Goal: Information Seeking & Learning: Learn about a topic

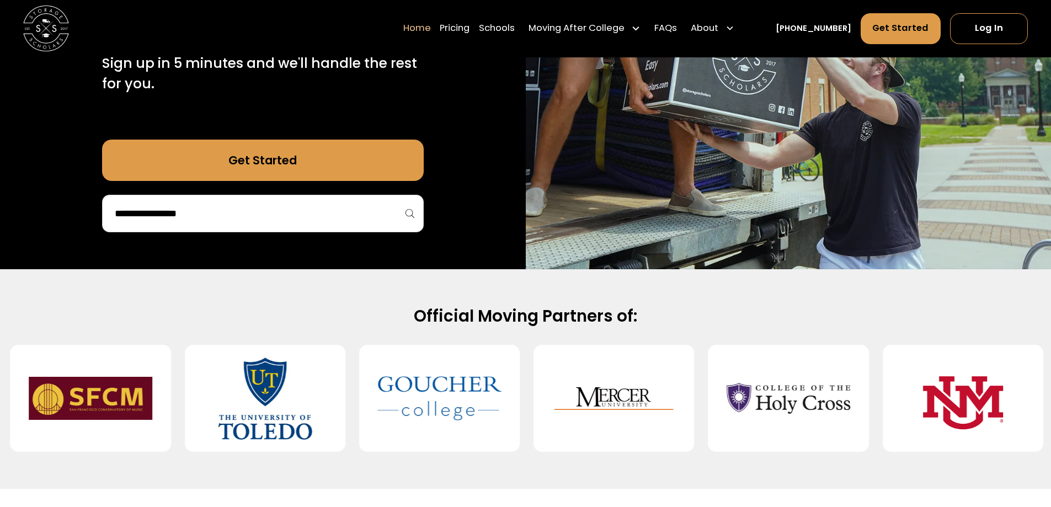
scroll to position [221, 0]
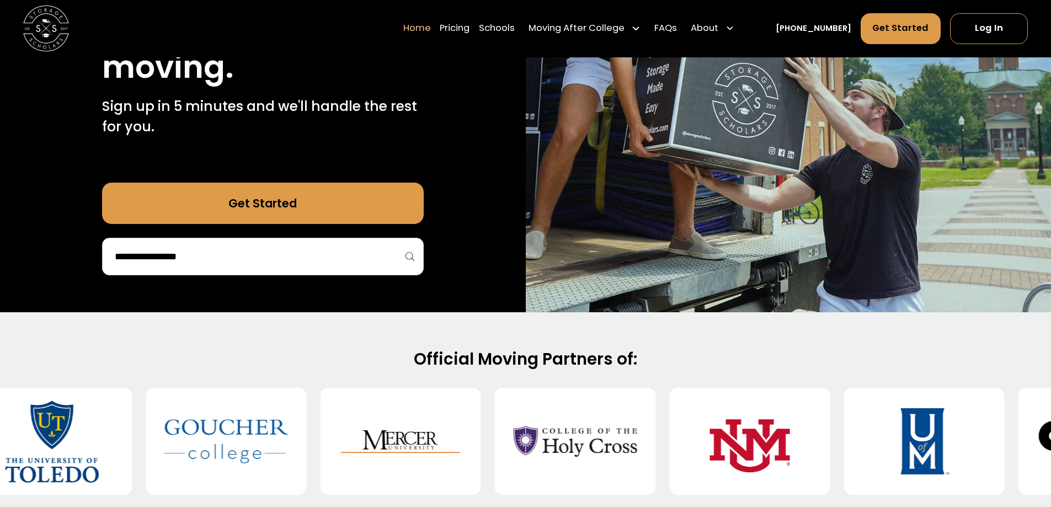
click at [373, 254] on input "search" at bounding box center [263, 256] width 299 height 19
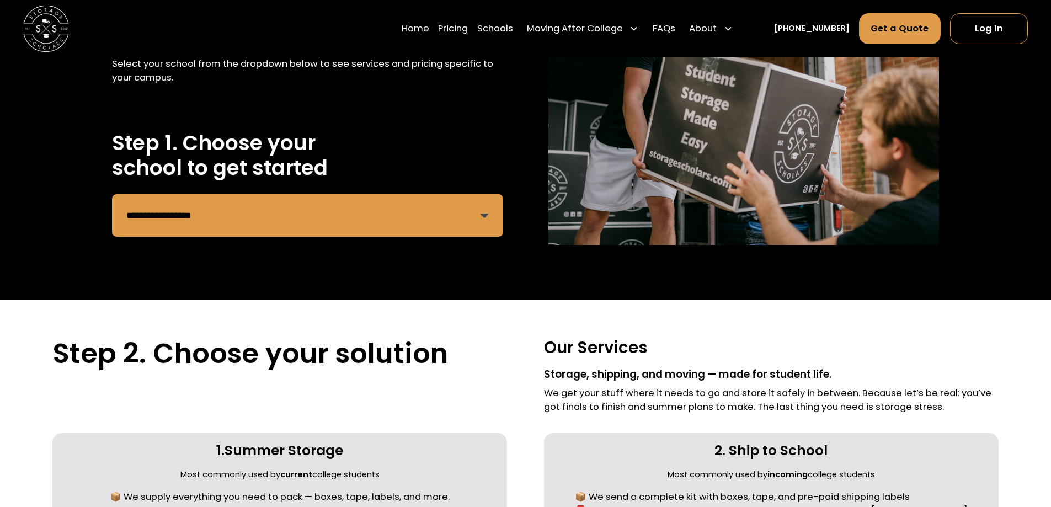
scroll to position [166, 0]
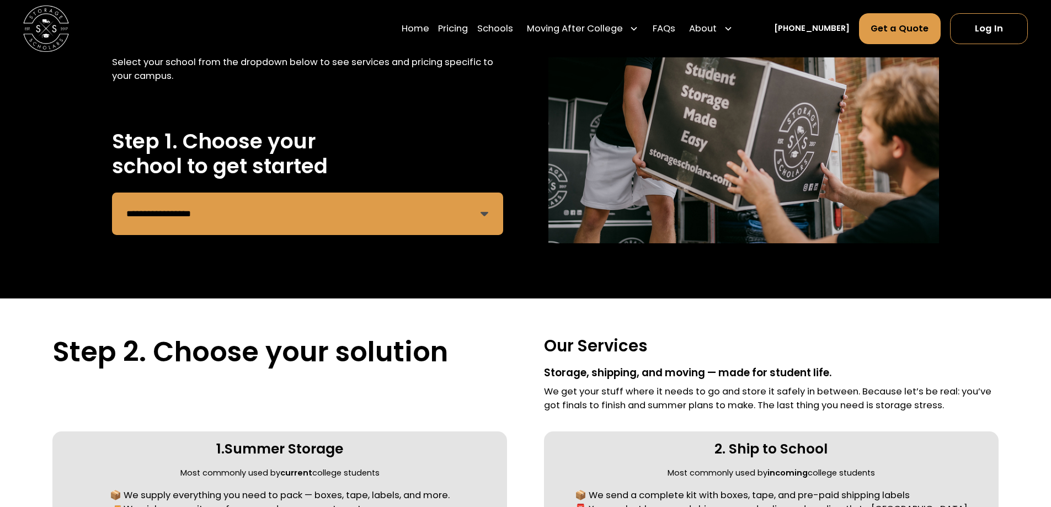
click at [478, 215] on select "**********" at bounding box center [307, 214] width 391 height 43
select select "**********"
click at [112, 193] on select "**********" at bounding box center [307, 214] width 391 height 43
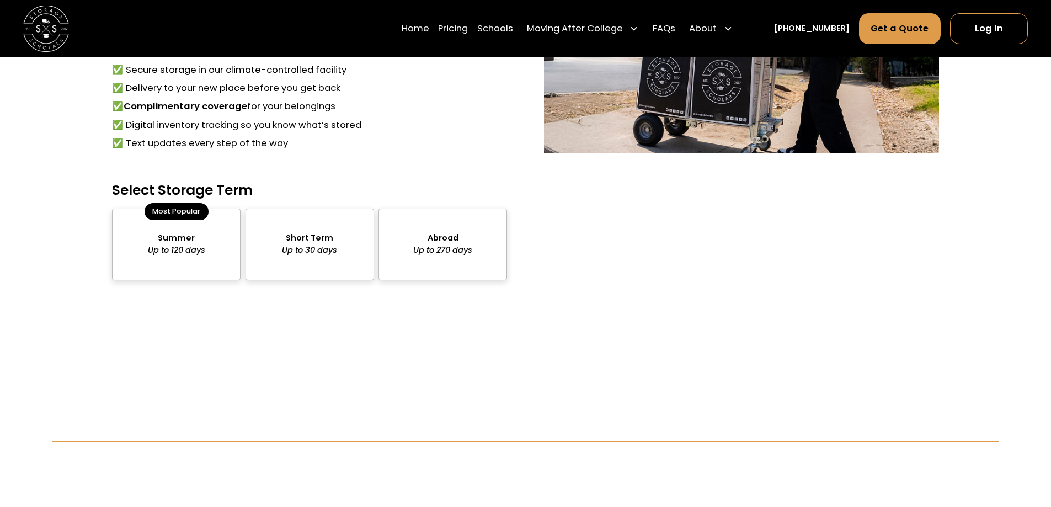
scroll to position [994, 0]
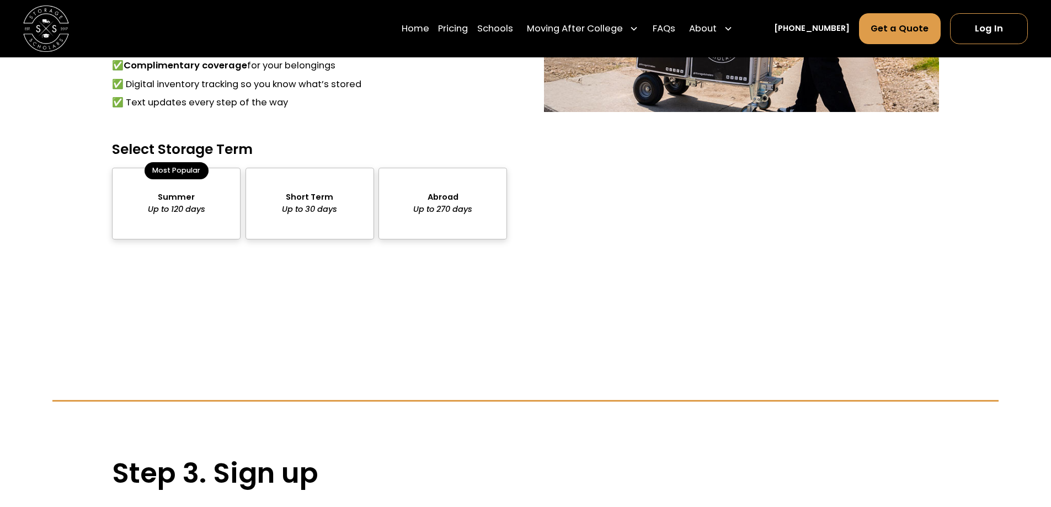
click at [325, 212] on div "package-pricing" at bounding box center [310, 204] width 129 height 72
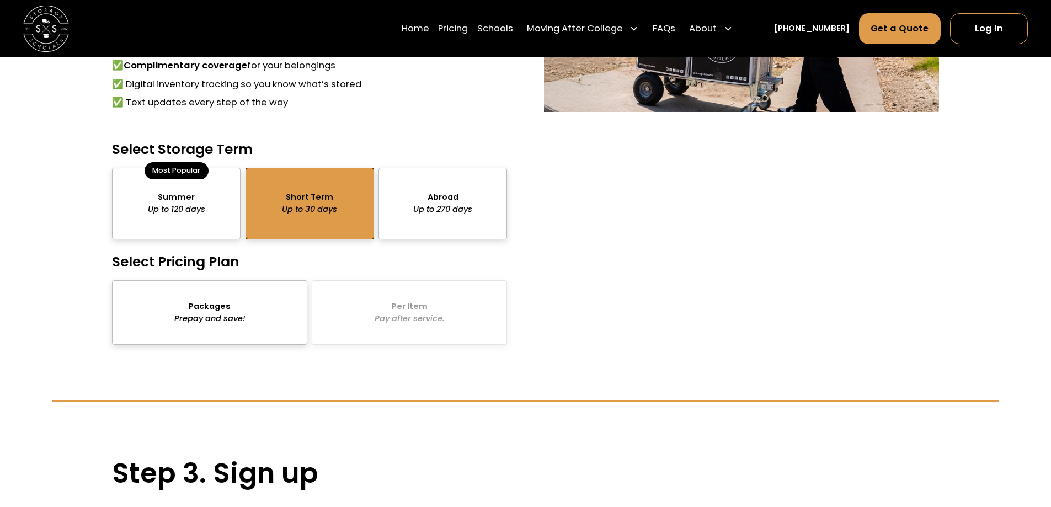
click at [265, 316] on div "package-pricing" at bounding box center [209, 312] width 195 height 65
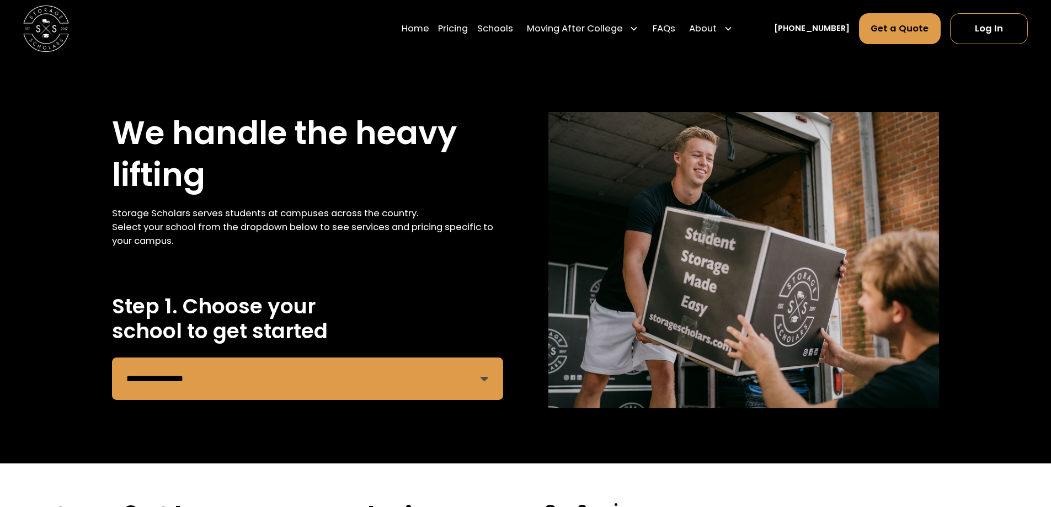
scroll to position [0, 0]
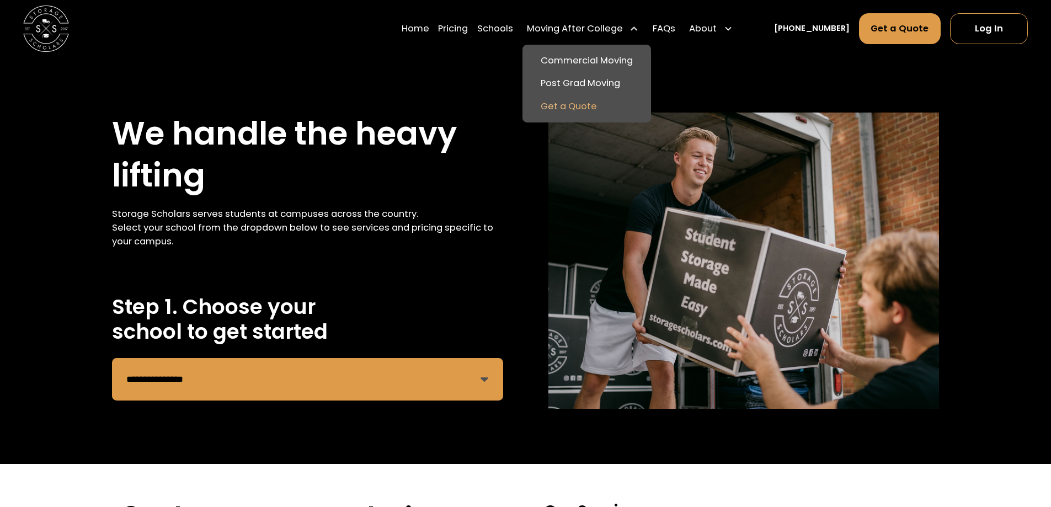
click at [601, 105] on link "Get a Quote" at bounding box center [587, 106] width 120 height 23
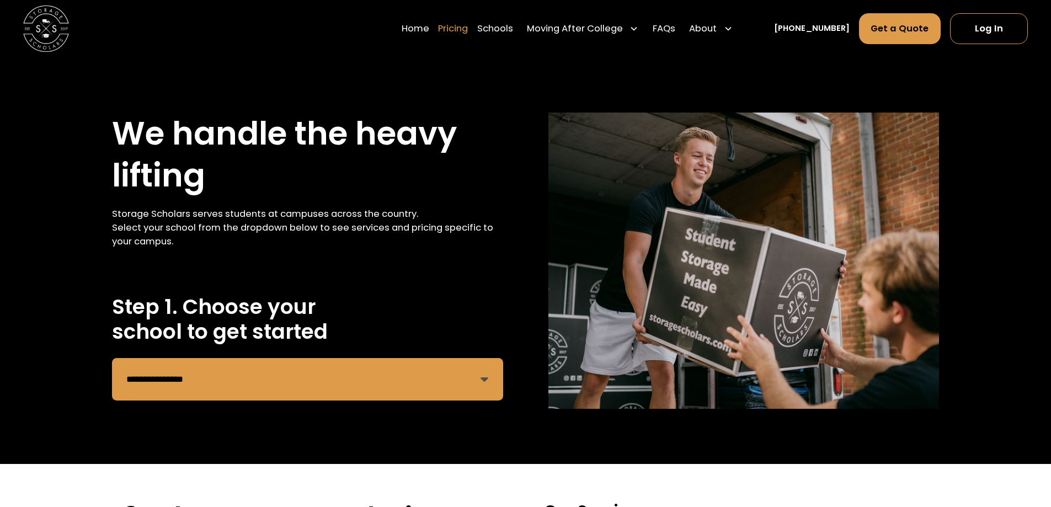
click at [468, 31] on link "Pricing" at bounding box center [453, 29] width 30 height 32
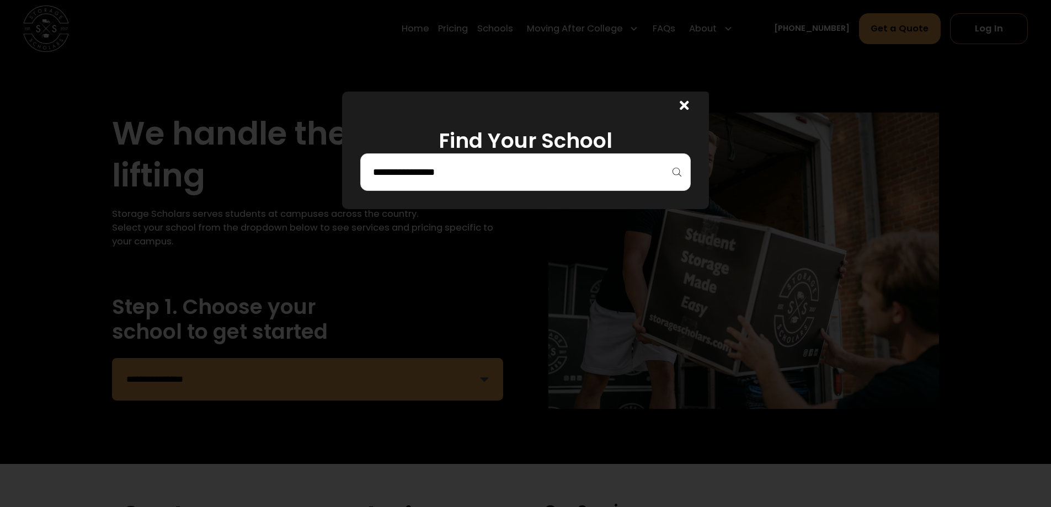
click at [500, 163] on input "search" at bounding box center [525, 172] width 307 height 19
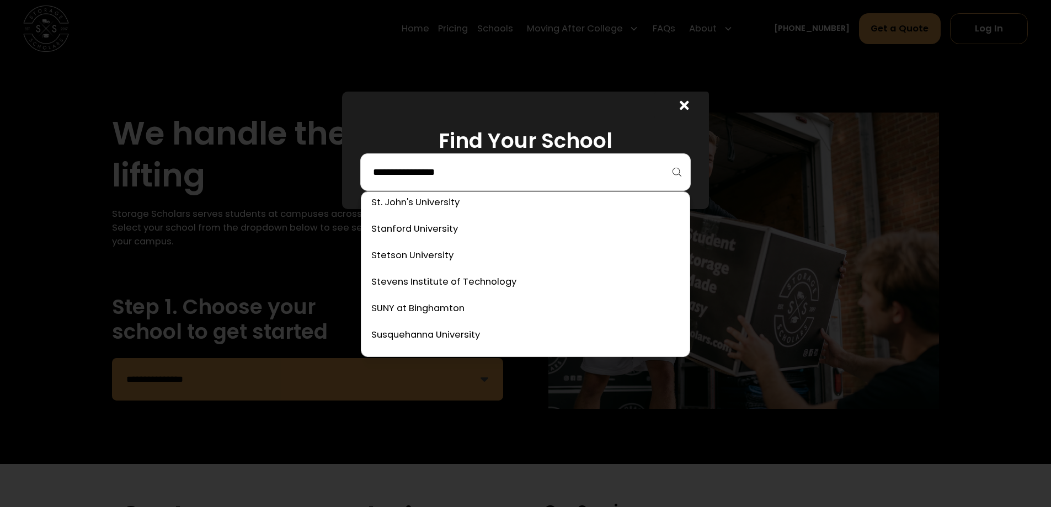
scroll to position [4195, 0]
click at [422, 329] on link at bounding box center [526, 333] width 320 height 24
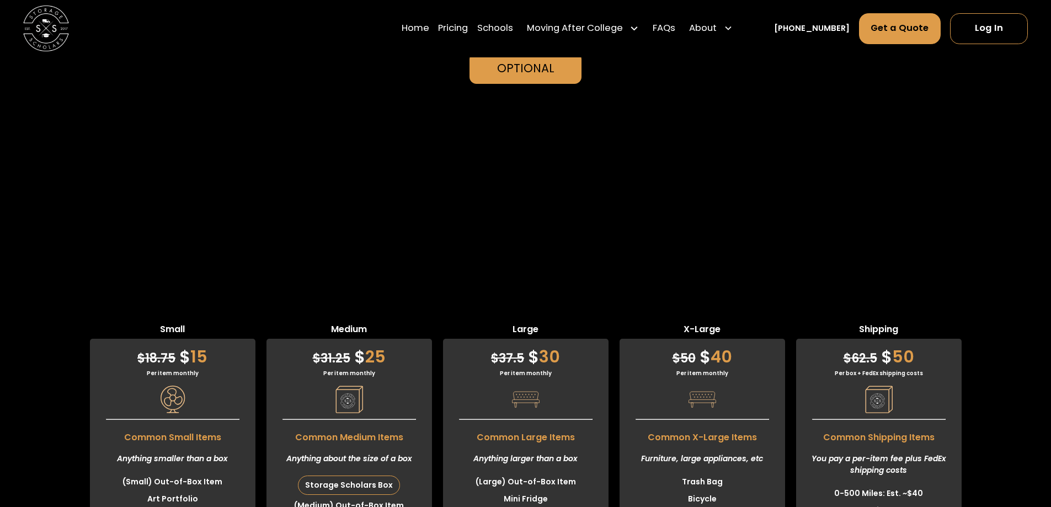
scroll to position [2649, 0]
click at [512, 30] on link "Schools" at bounding box center [495, 29] width 36 height 32
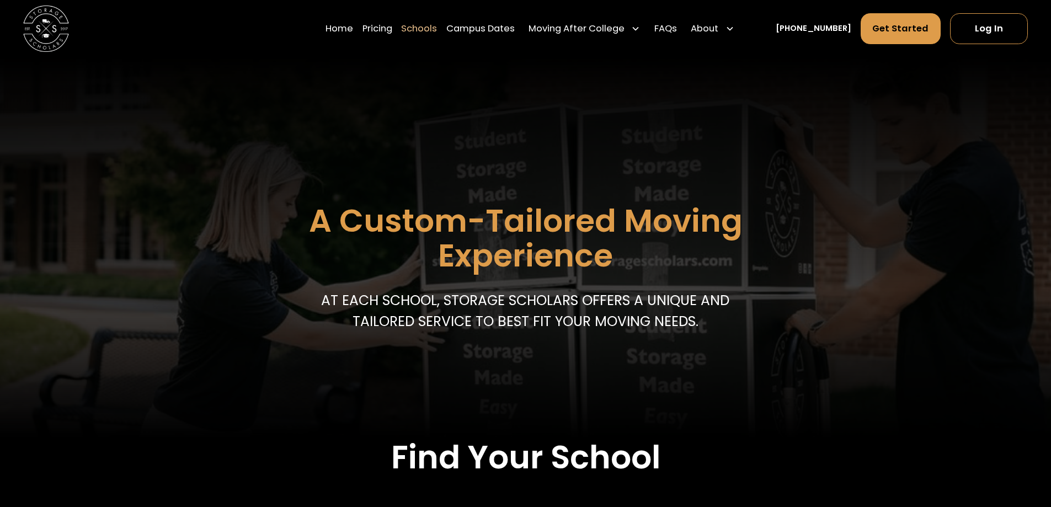
click at [428, 30] on link "Schools" at bounding box center [419, 29] width 36 height 32
click at [387, 27] on link "Pricing" at bounding box center [378, 29] width 30 height 32
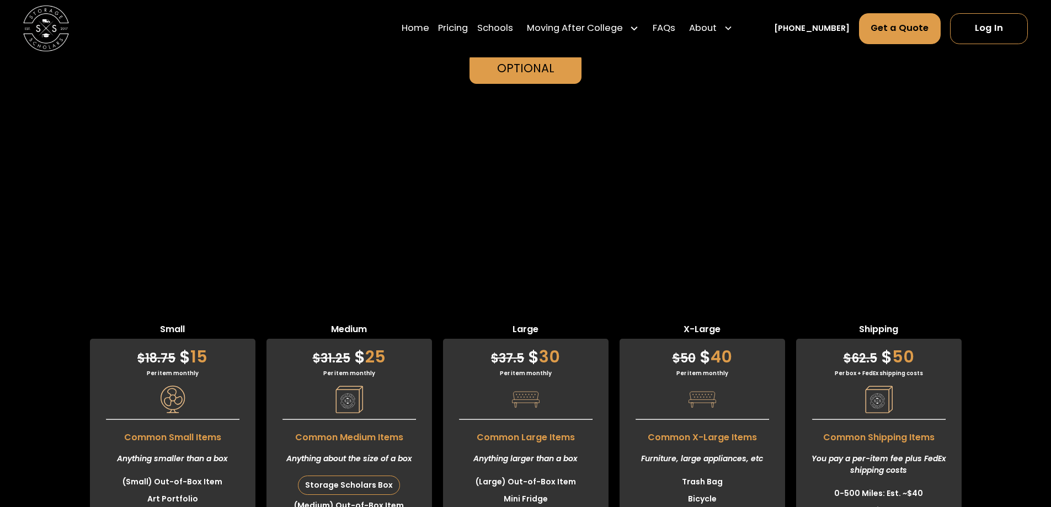
scroll to position [2649, 0]
click at [468, 30] on link "Pricing" at bounding box center [453, 29] width 30 height 32
click at [428, 31] on link "Home" at bounding box center [416, 29] width 28 height 32
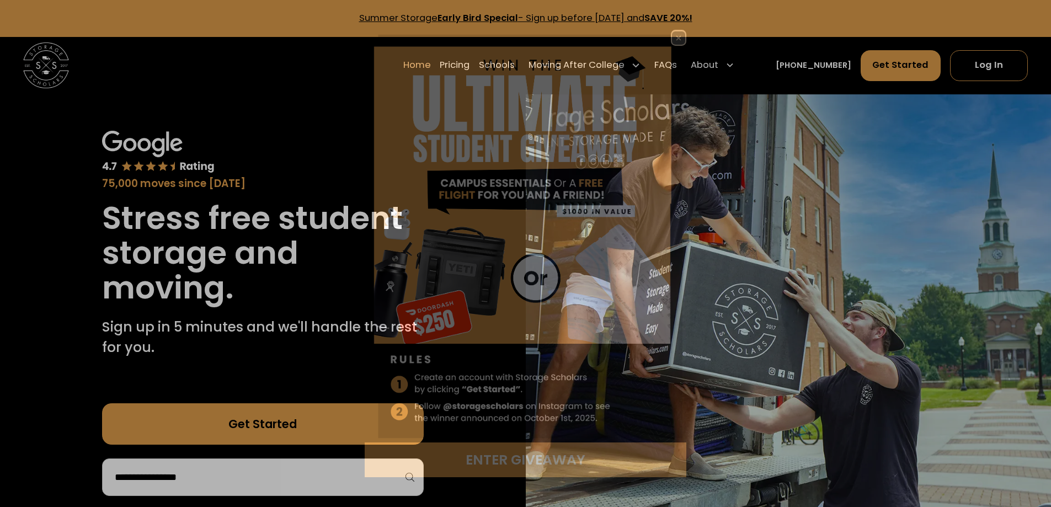
scroll to position [166, 0]
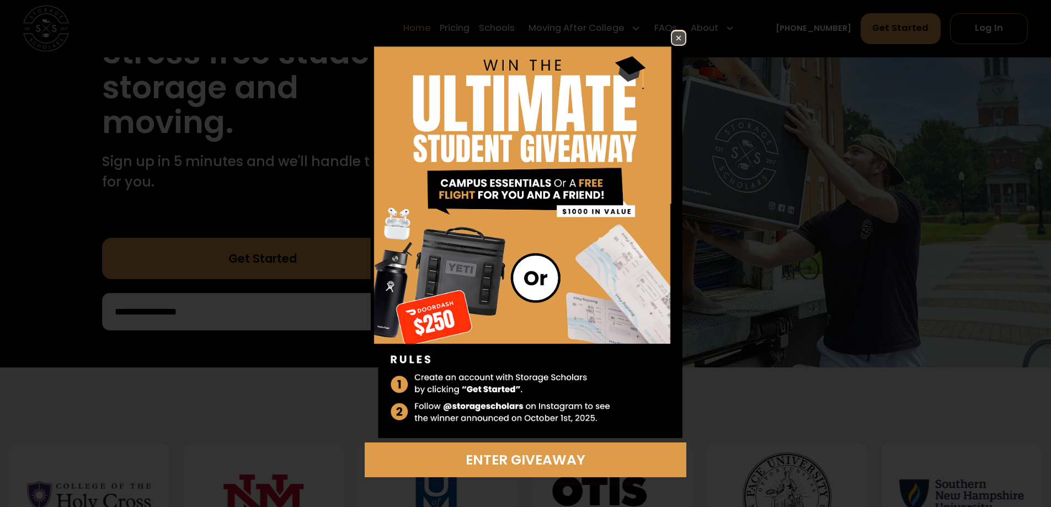
click at [352, 327] on div "Enter Giveaway" at bounding box center [525, 253] width 427 height 447
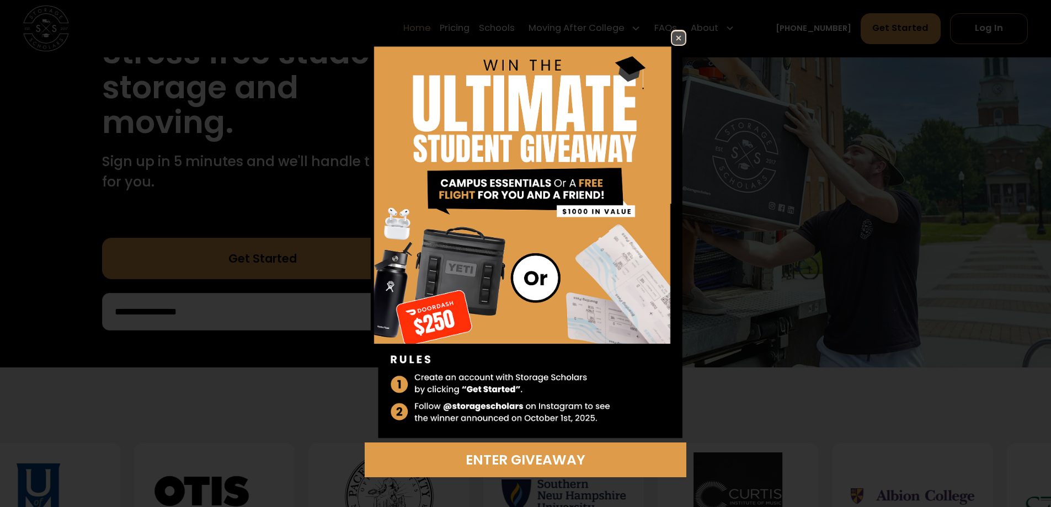
click at [681, 35] on img at bounding box center [678, 37] width 13 height 13
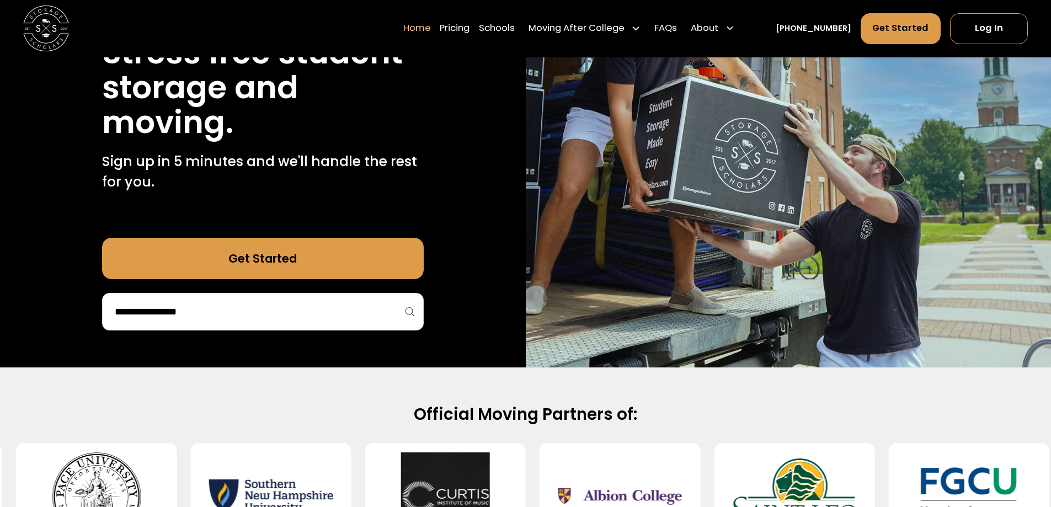
click at [401, 317] on input "search" at bounding box center [263, 311] width 299 height 19
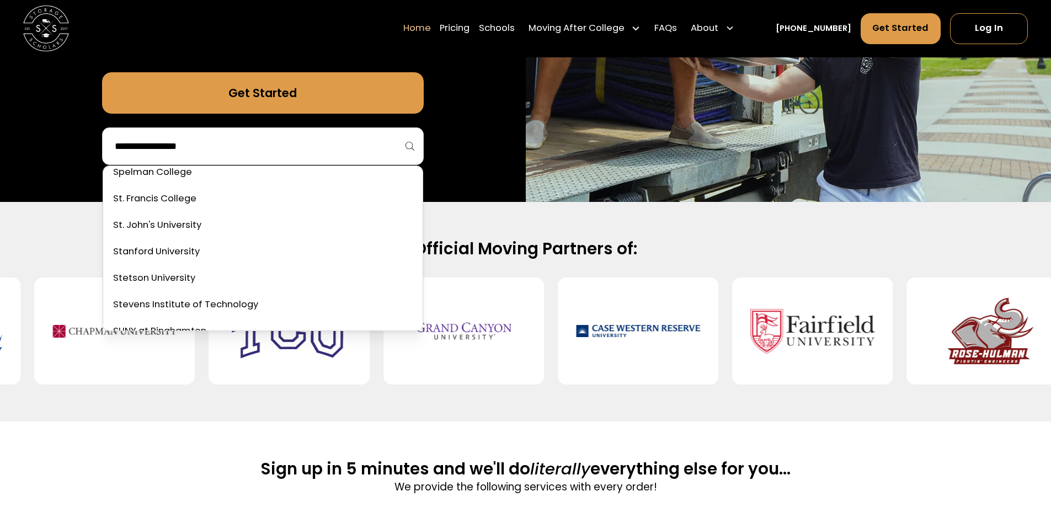
scroll to position [4140, 0]
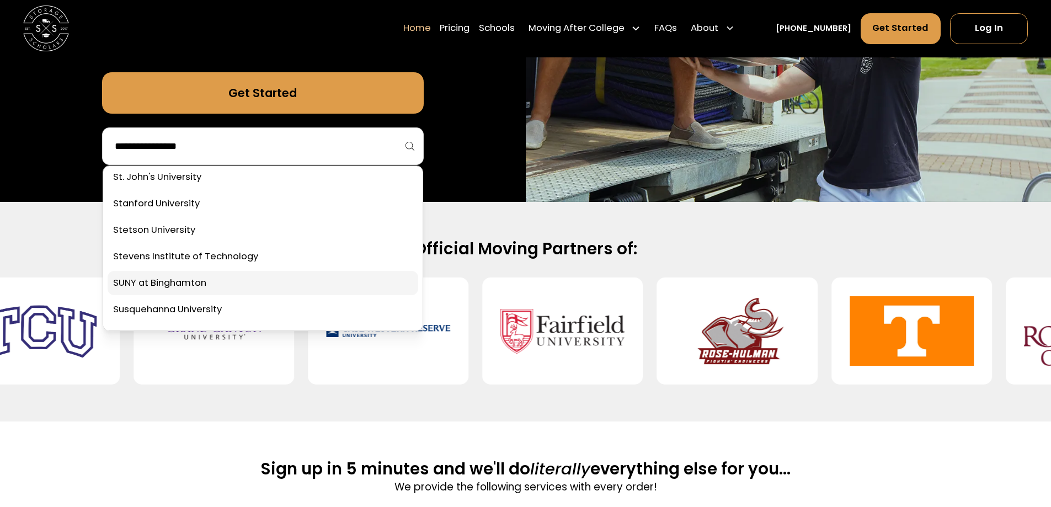
click at [255, 285] on link at bounding box center [263, 283] width 311 height 24
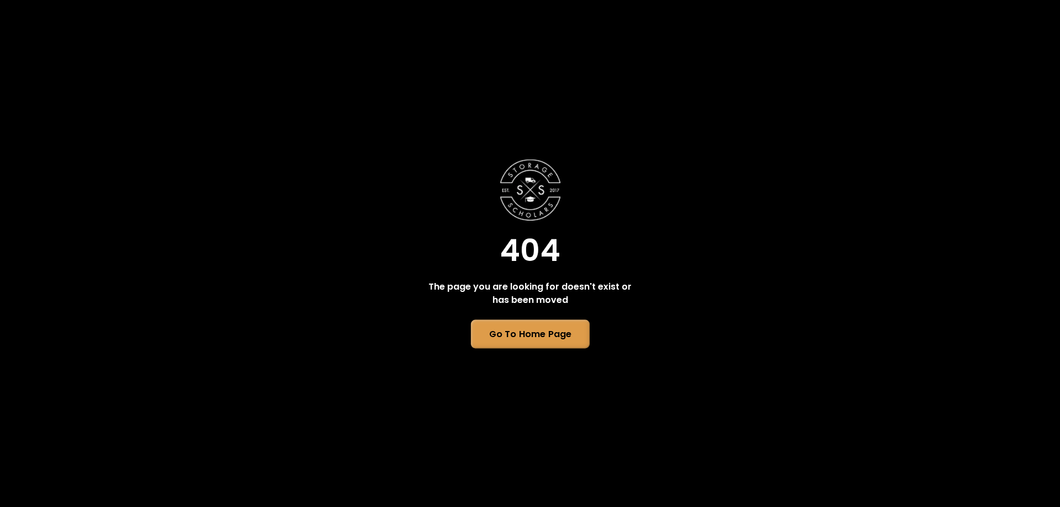
click at [528, 339] on link "Go To Home Page" at bounding box center [529, 334] width 119 height 29
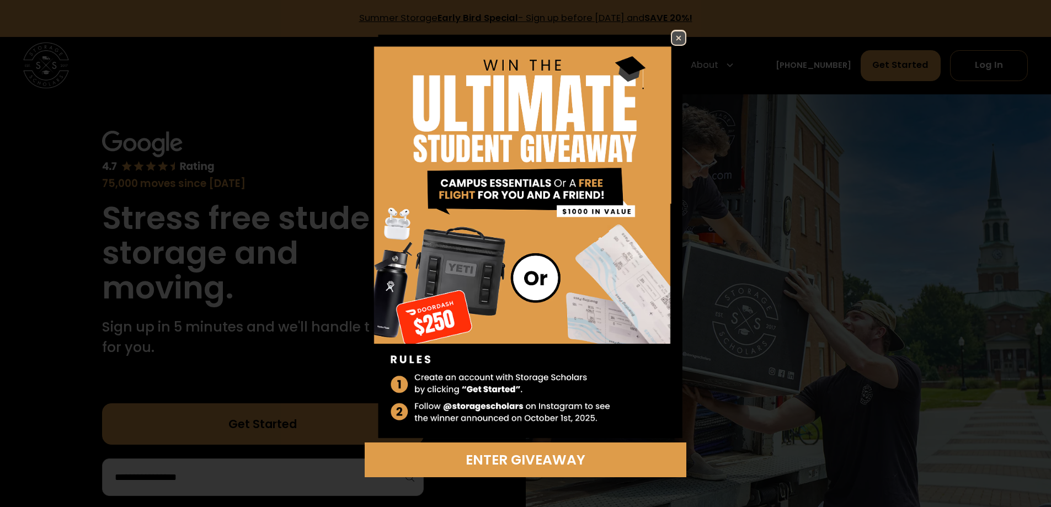
click at [681, 36] on img at bounding box center [678, 37] width 13 height 13
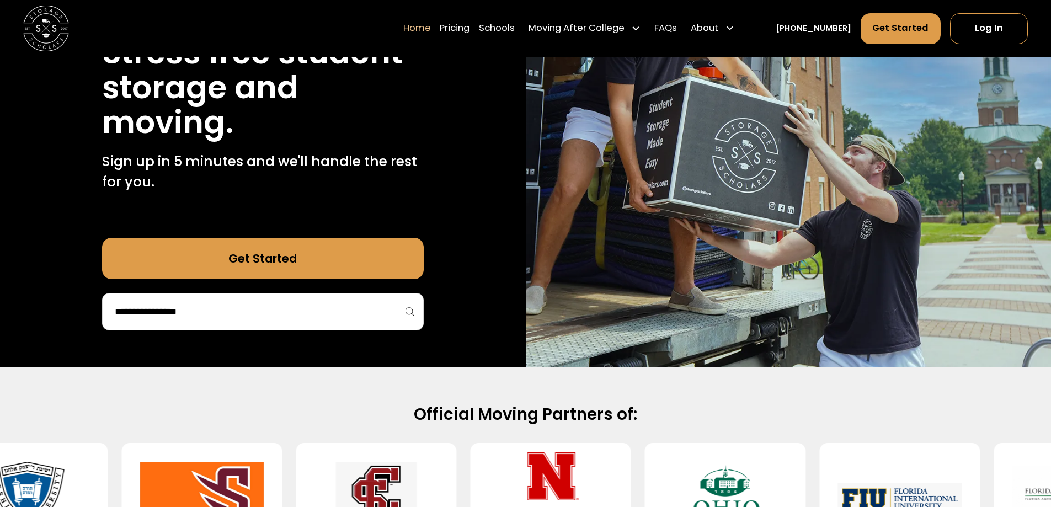
scroll to position [110, 0]
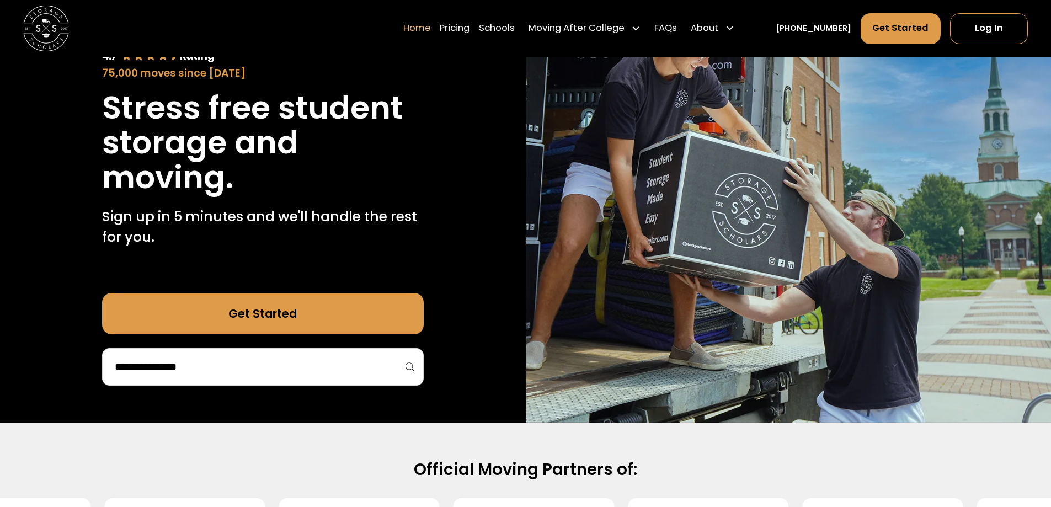
click at [211, 370] on input "search" at bounding box center [263, 367] width 299 height 19
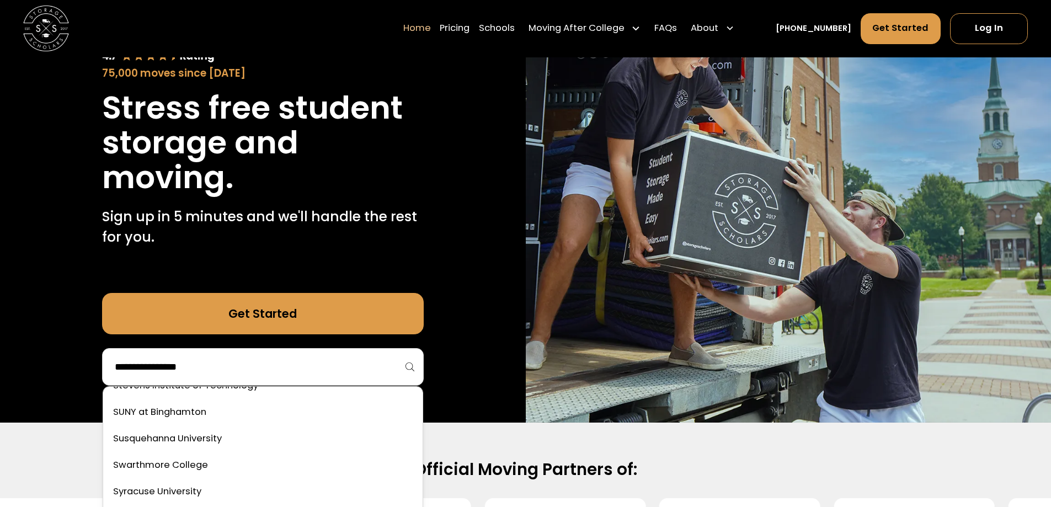
scroll to position [4250, 0]
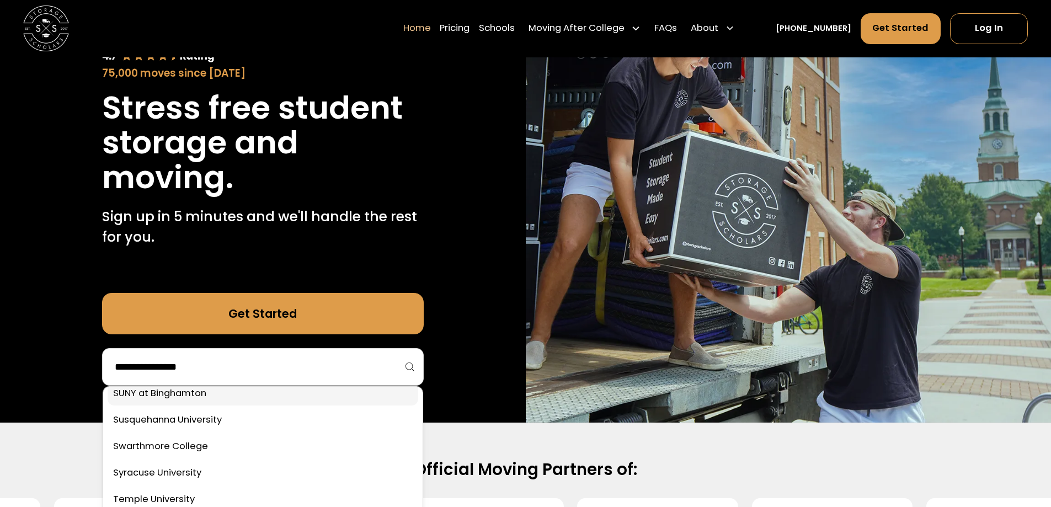
click at [170, 394] on link at bounding box center [263, 393] width 311 height 24
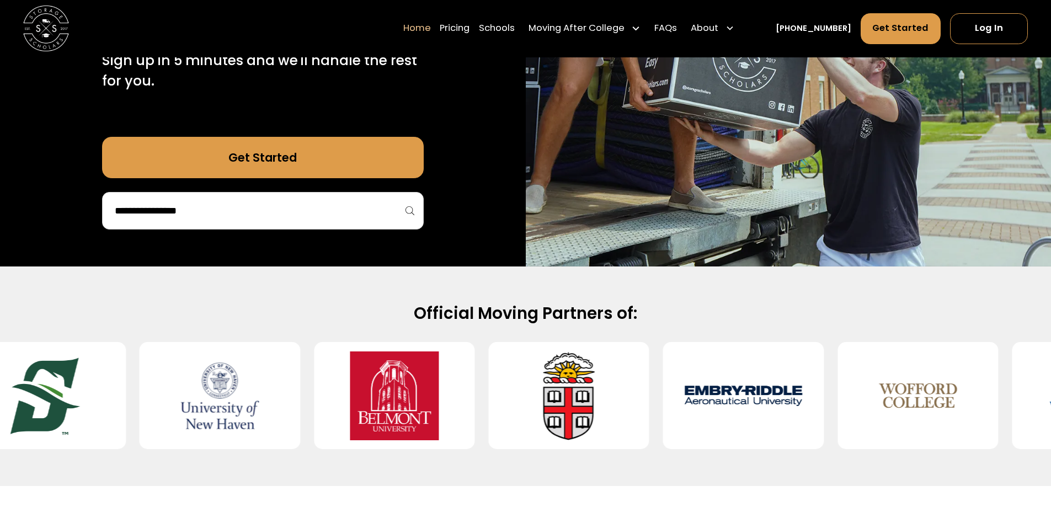
scroll to position [276, 0]
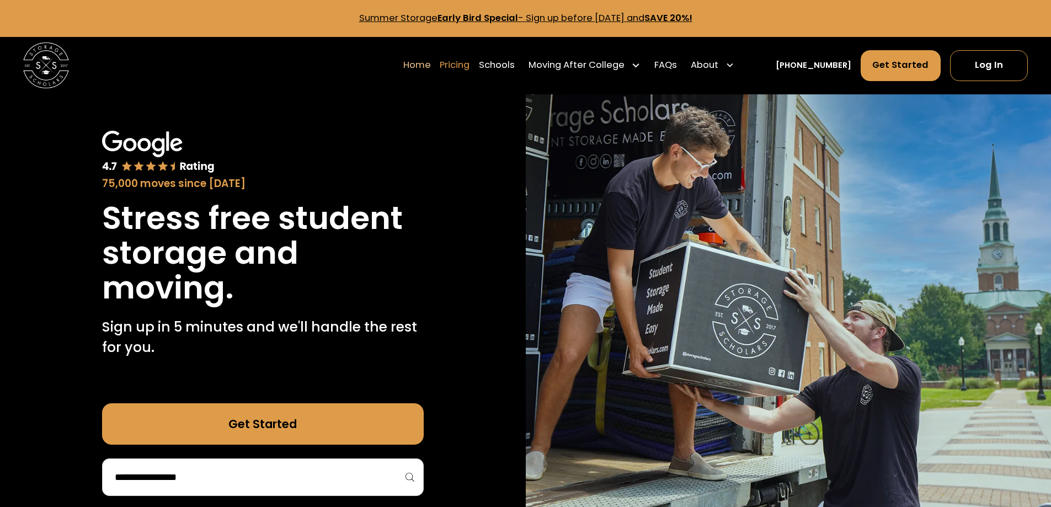
click at [463, 65] on link "Pricing" at bounding box center [455, 65] width 30 height 32
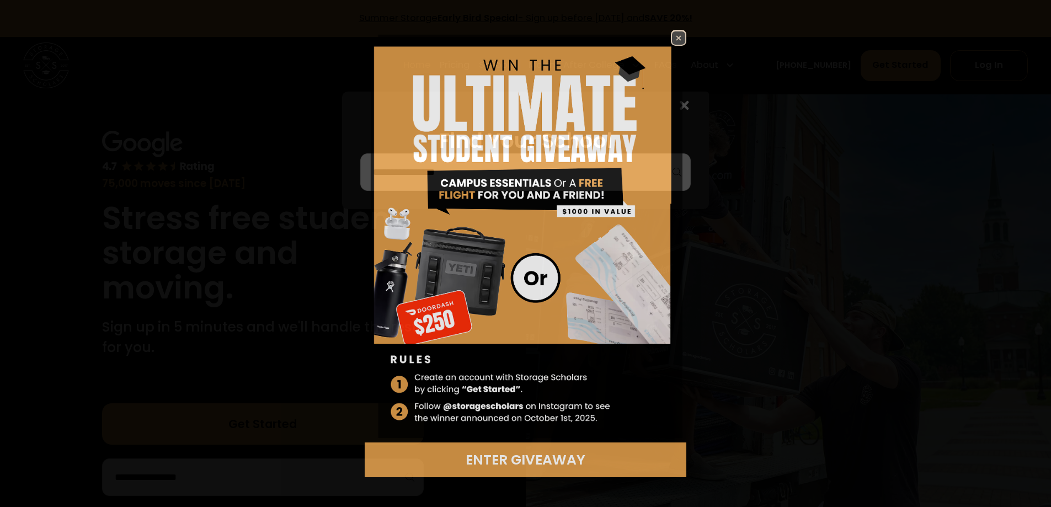
click at [562, 172] on img at bounding box center [526, 236] width 322 height 413
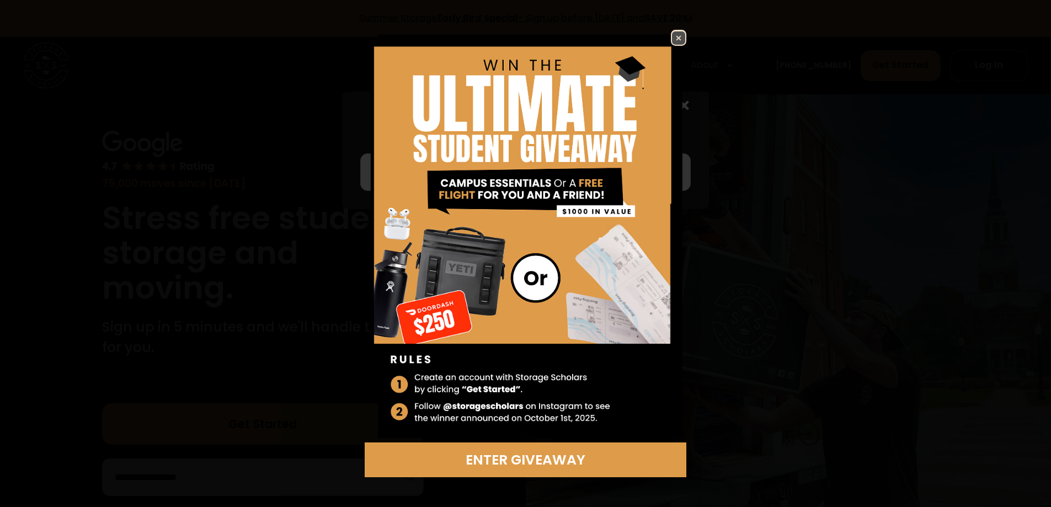
click at [678, 38] on img at bounding box center [678, 37] width 13 height 13
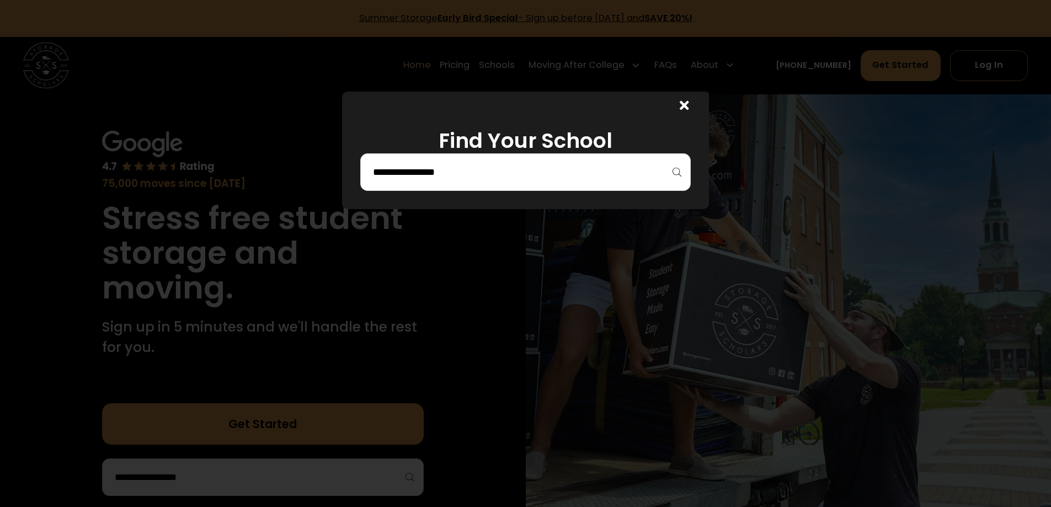
click at [677, 174] on div at bounding box center [525, 172] width 331 height 38
click at [652, 172] on input "search" at bounding box center [525, 172] width 307 height 19
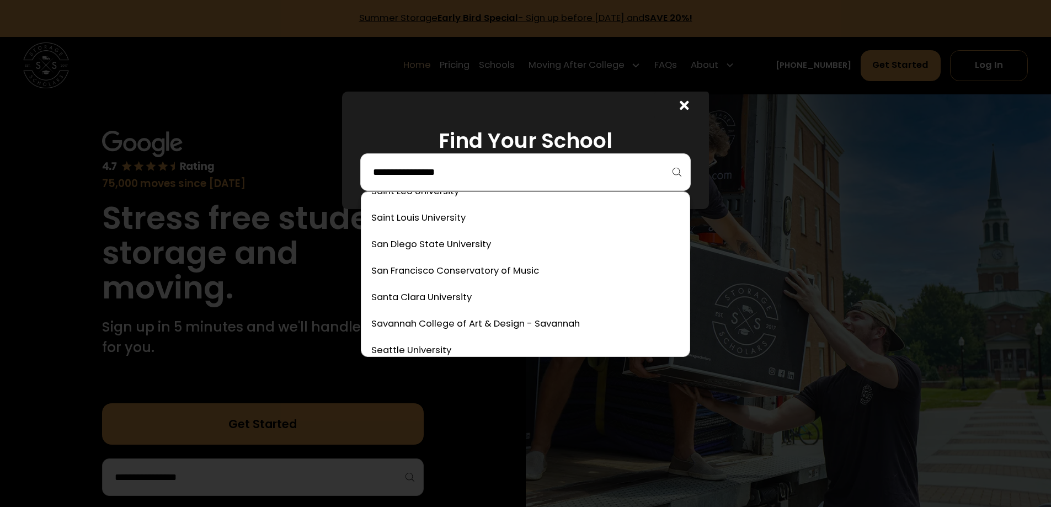
scroll to position [4195, 0]
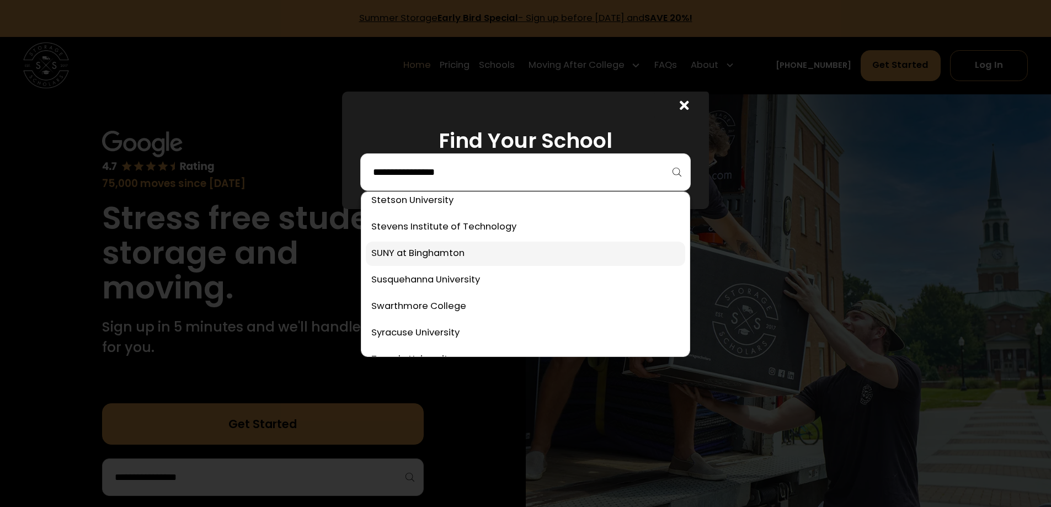
click at [429, 254] on link at bounding box center [526, 254] width 320 height 24
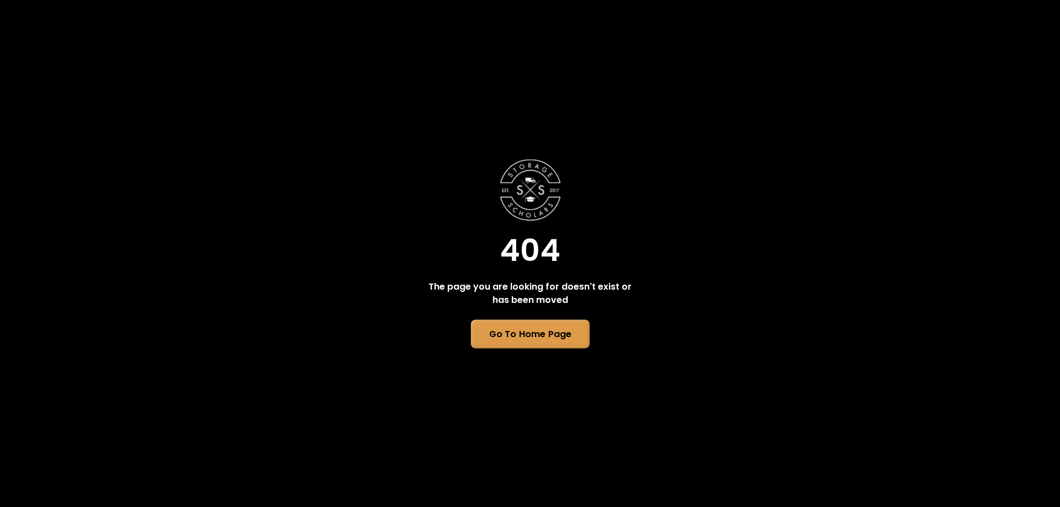
click at [546, 333] on link "Go To Home Page" at bounding box center [529, 334] width 119 height 29
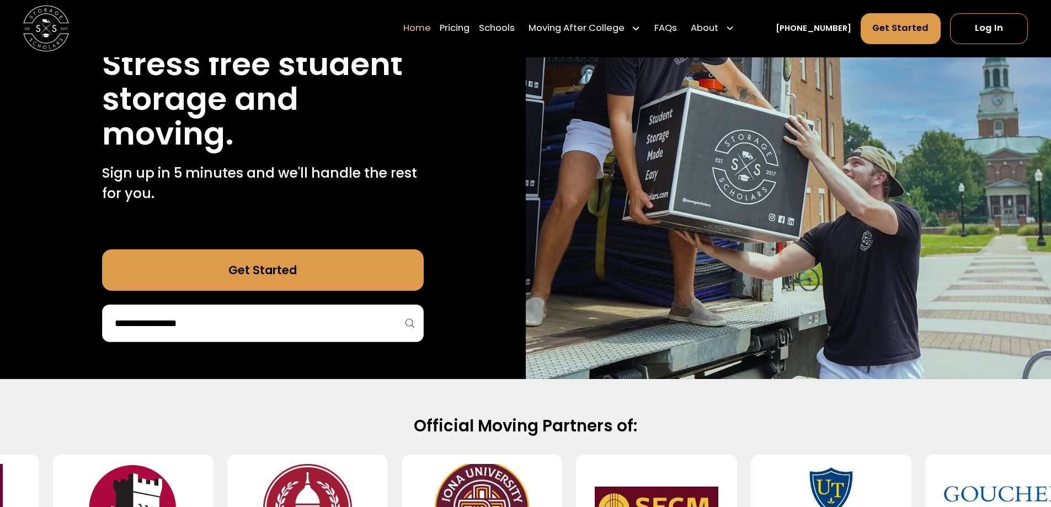
scroll to position [166, 0]
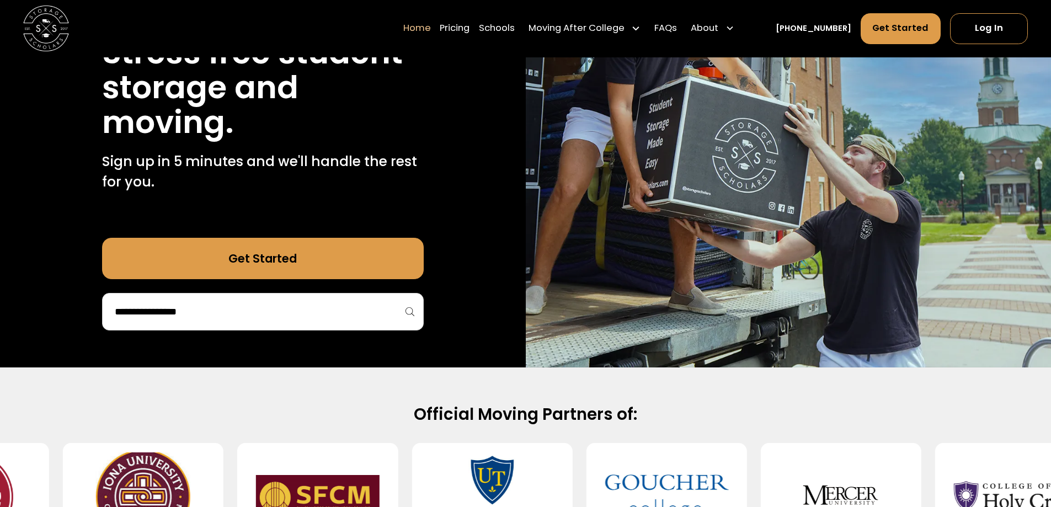
click at [413, 313] on div at bounding box center [263, 312] width 322 height 38
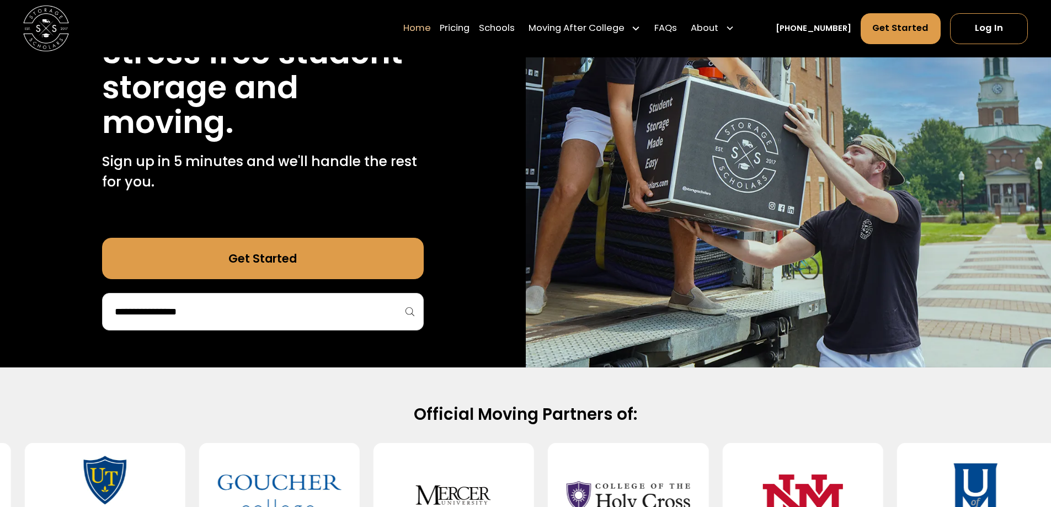
click at [294, 323] on div at bounding box center [263, 312] width 322 height 38
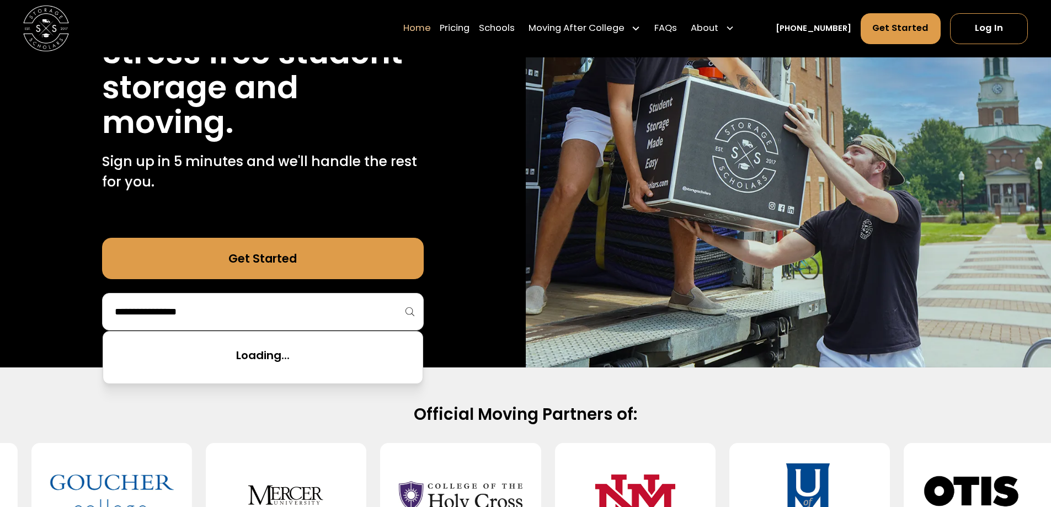
click at [184, 317] on input "search" at bounding box center [263, 311] width 299 height 19
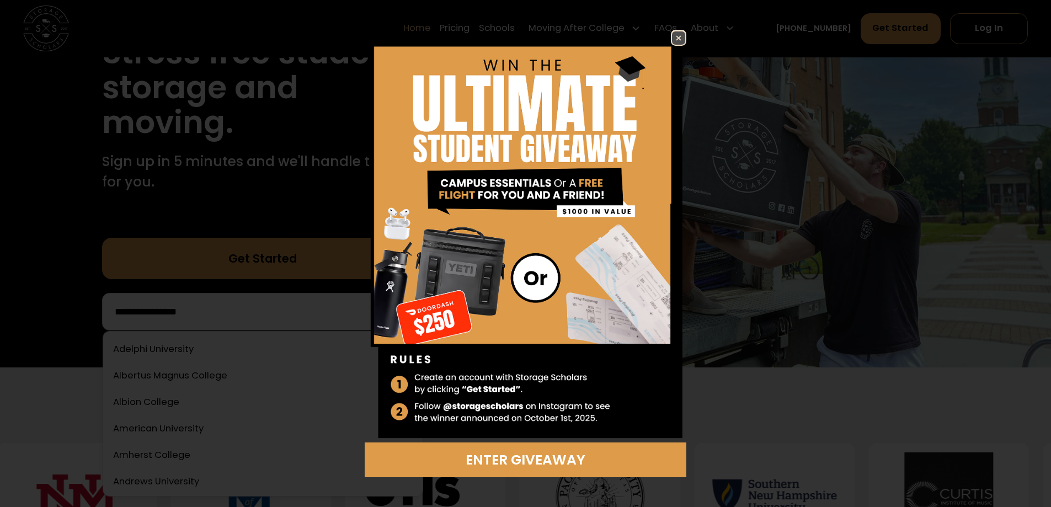
click at [681, 39] on img at bounding box center [678, 37] width 13 height 13
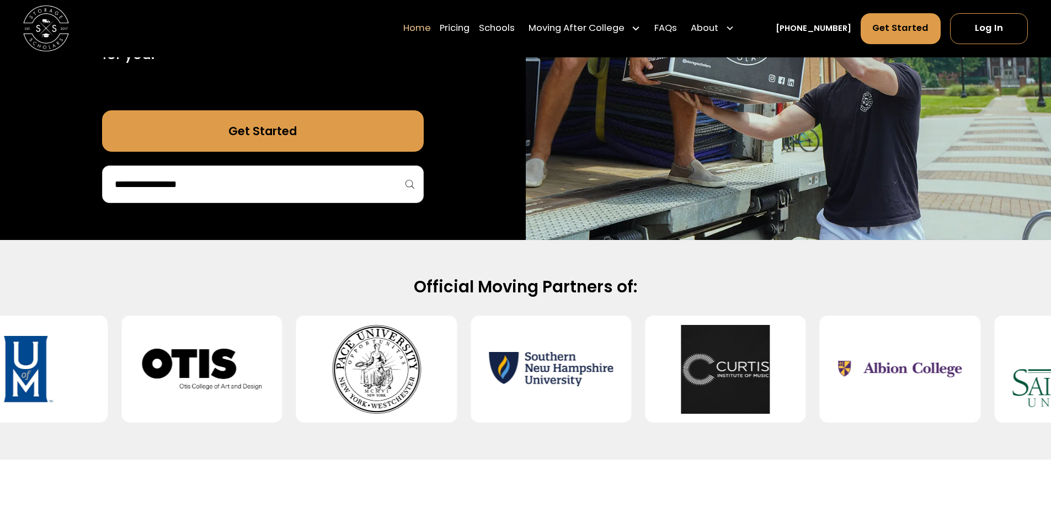
scroll to position [386, 0]
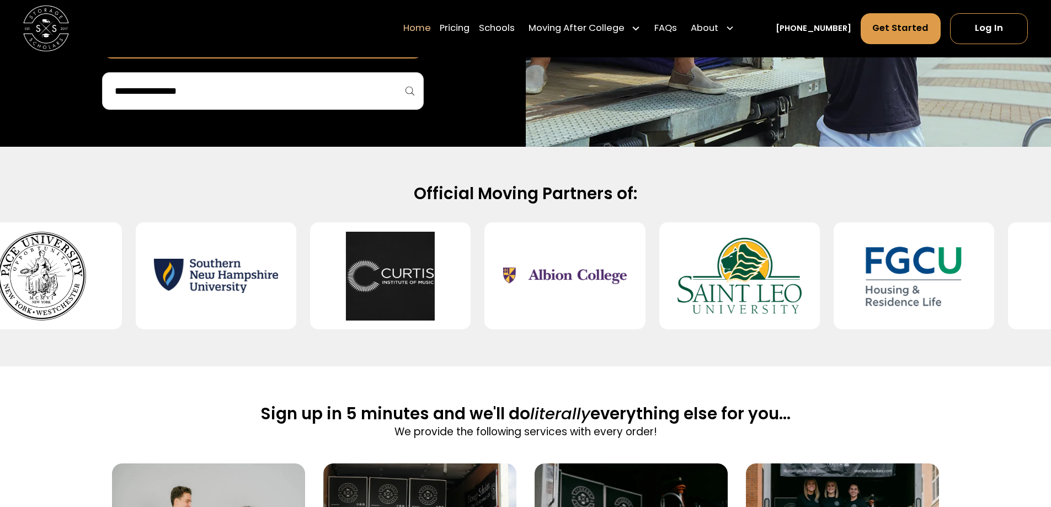
click at [410, 94] on div at bounding box center [263, 91] width 322 height 38
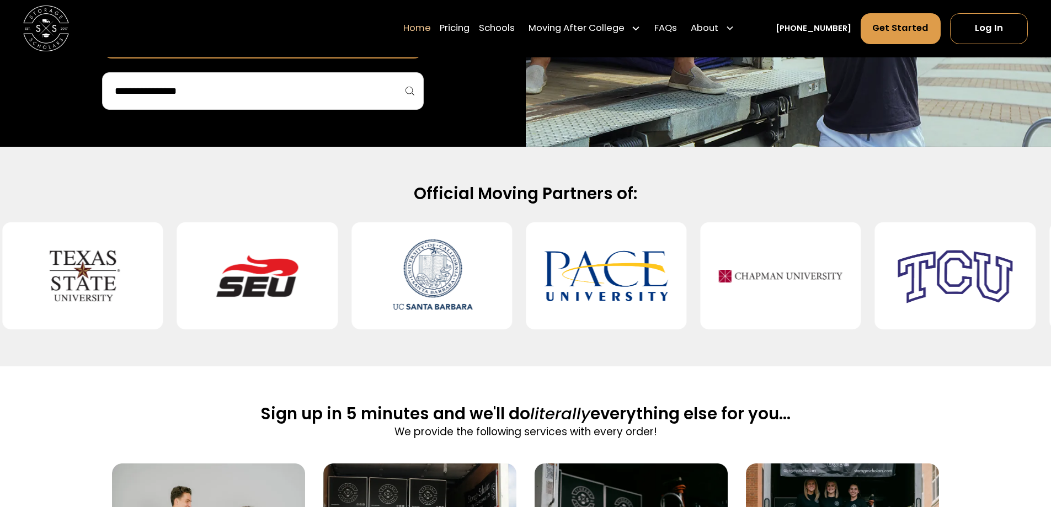
click at [408, 87] on div at bounding box center [263, 91] width 322 height 38
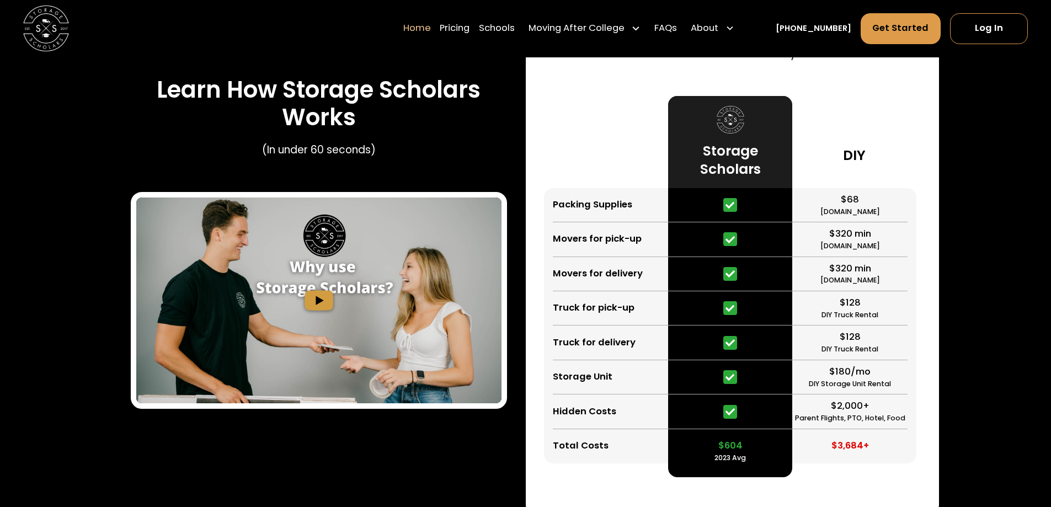
scroll to position [2153, 0]
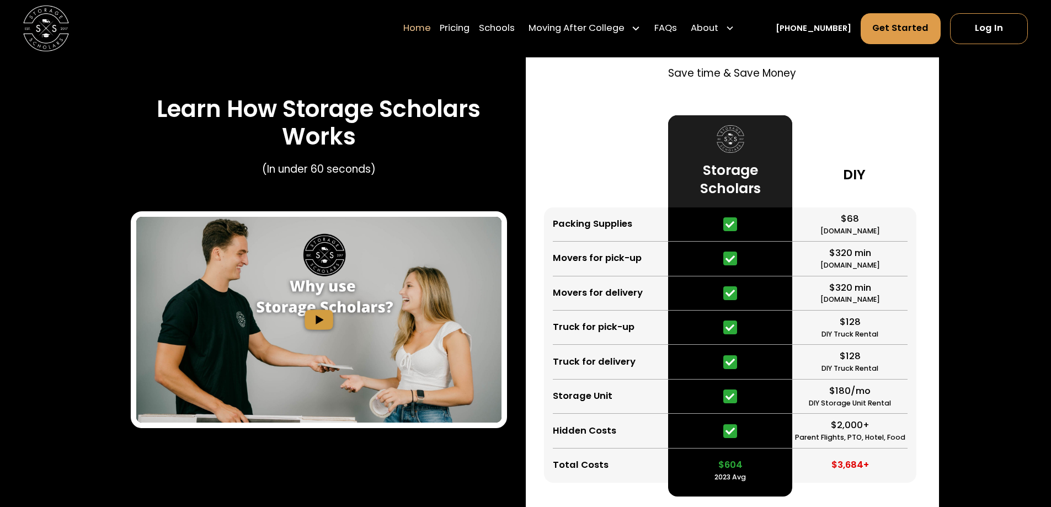
click at [431, 28] on link "Home" at bounding box center [417, 29] width 28 height 32
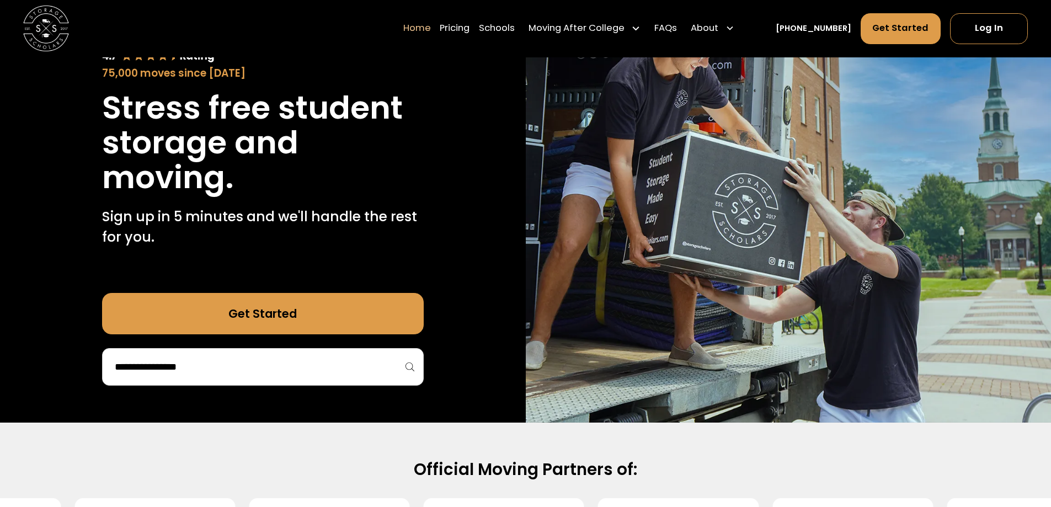
scroll to position [55, 0]
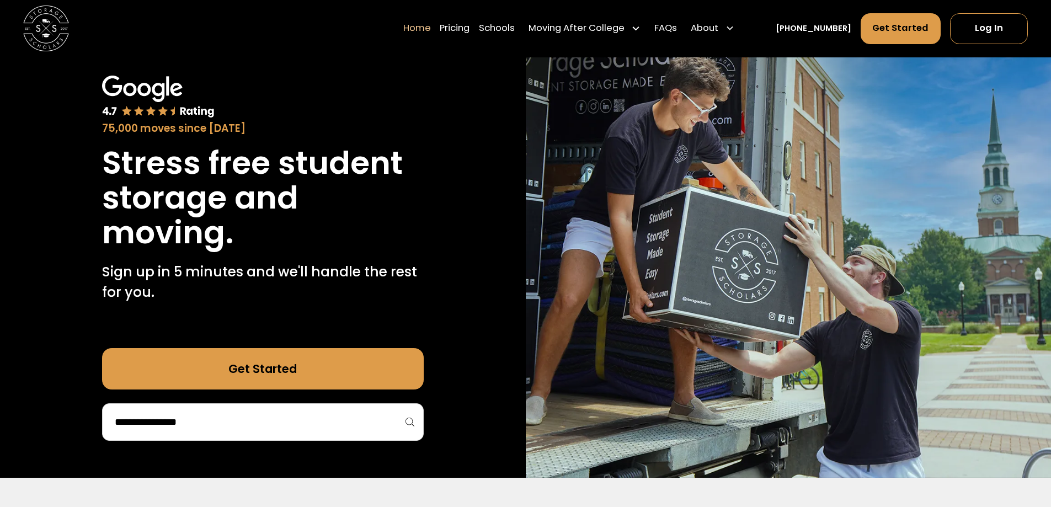
click at [412, 427] on div at bounding box center [263, 422] width 322 height 38
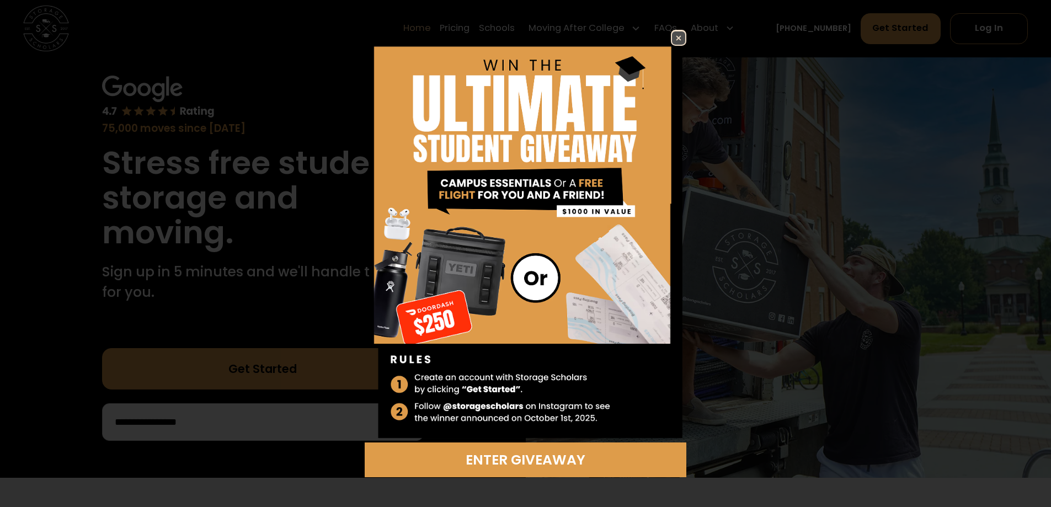
click at [690, 31] on div "Enter Giveaway" at bounding box center [525, 253] width 427 height 447
click at [683, 38] on img at bounding box center [678, 37] width 13 height 13
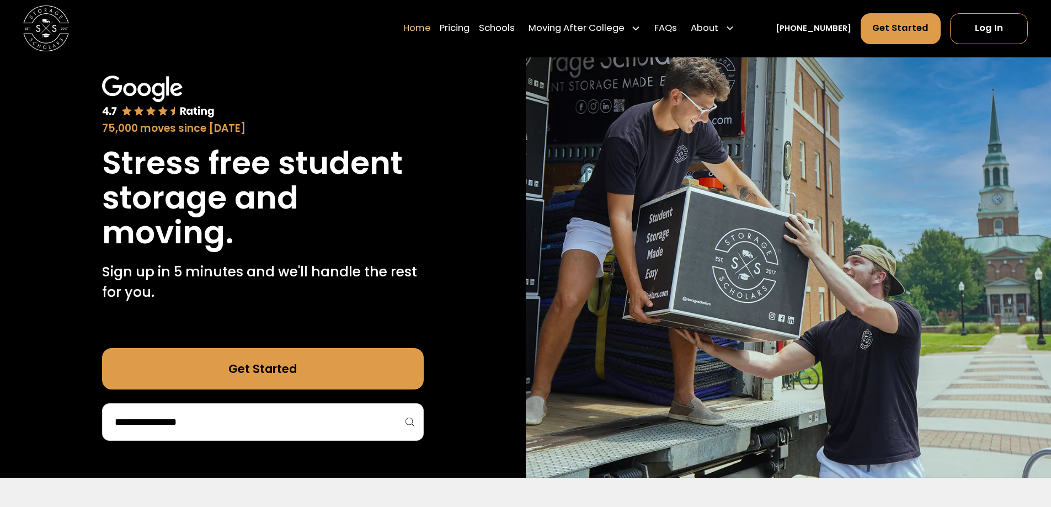
click at [244, 378] on link "Get Started" at bounding box center [263, 368] width 322 height 41
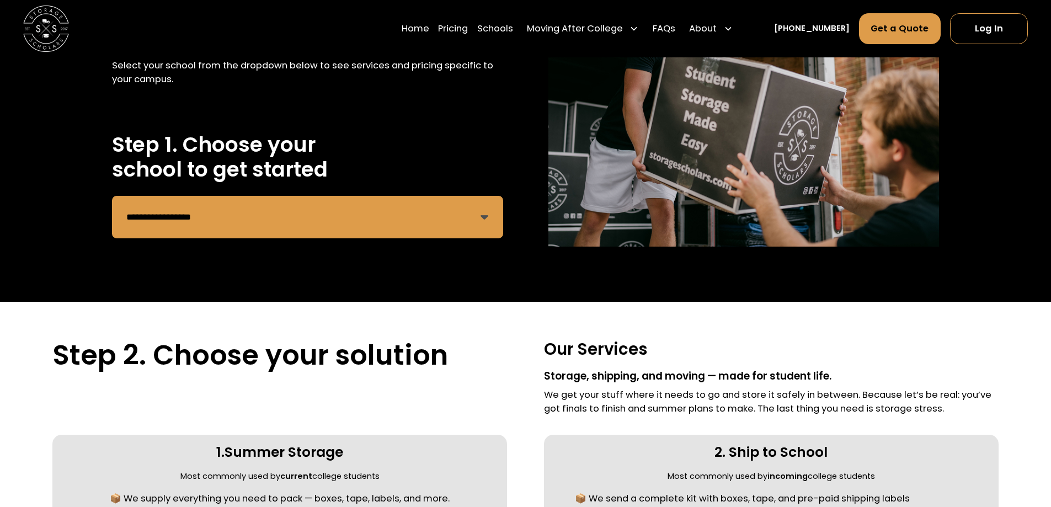
scroll to position [110, 0]
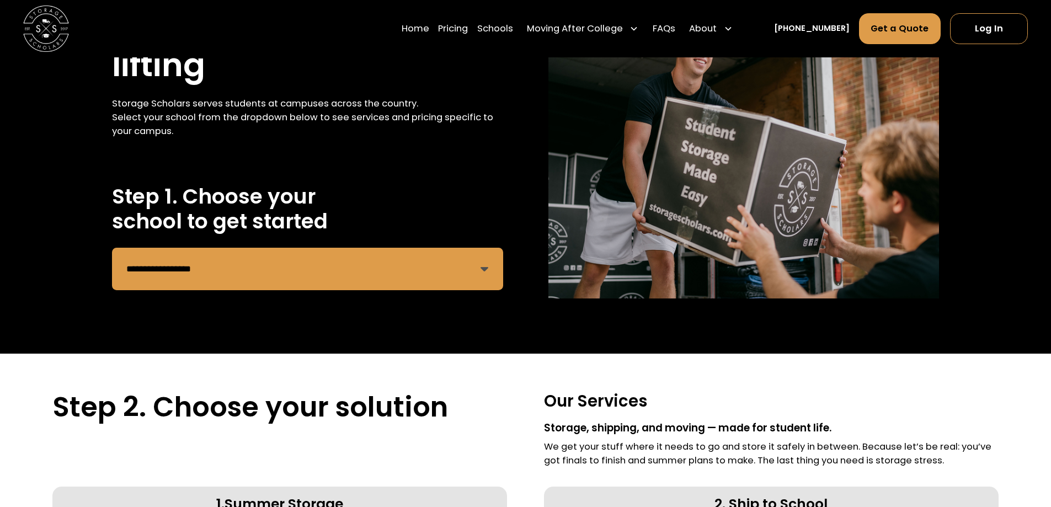
click at [481, 269] on select "**********" at bounding box center [307, 269] width 391 height 43
select select "**********"
click at [112, 248] on select "**********" at bounding box center [307, 269] width 391 height 43
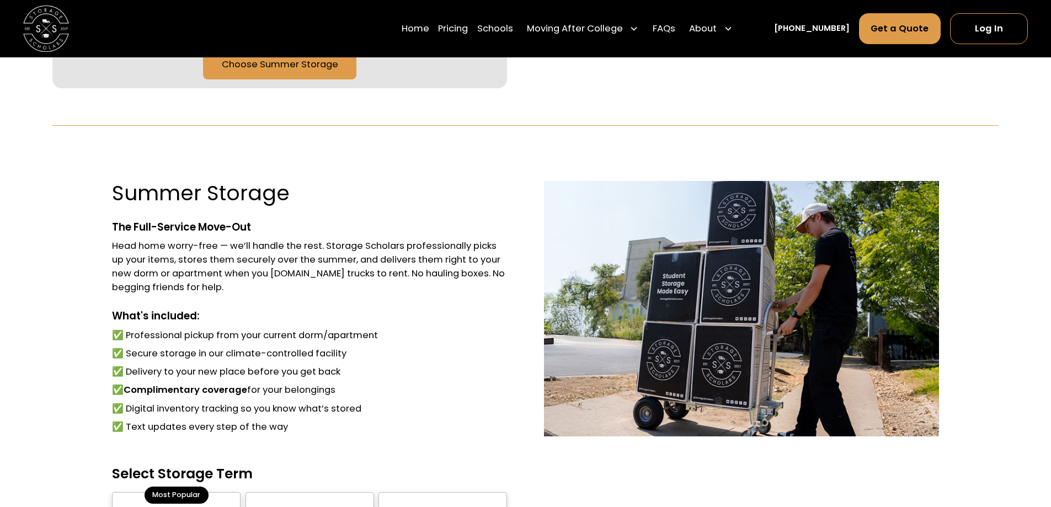
scroll to position [828, 0]
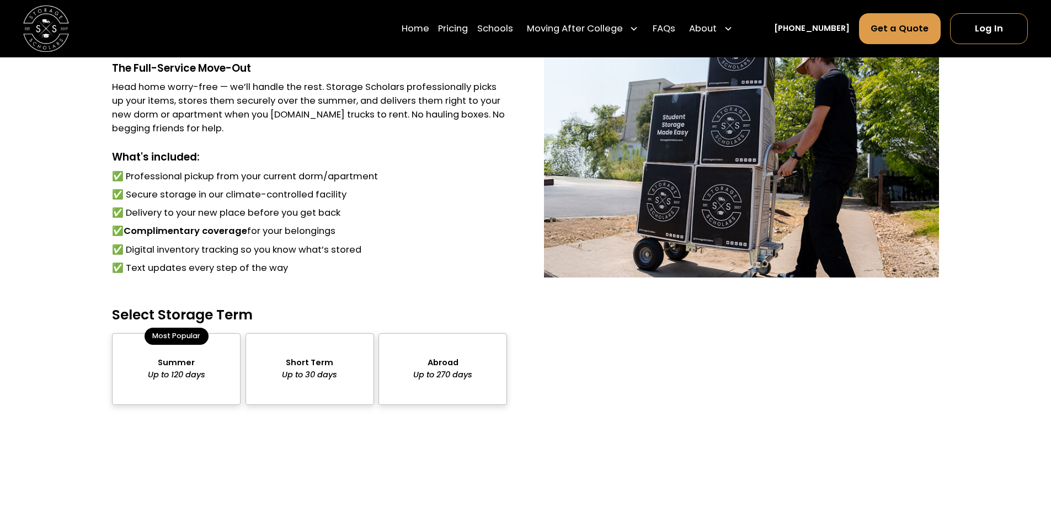
click at [280, 371] on div "package-pricing" at bounding box center [310, 369] width 129 height 72
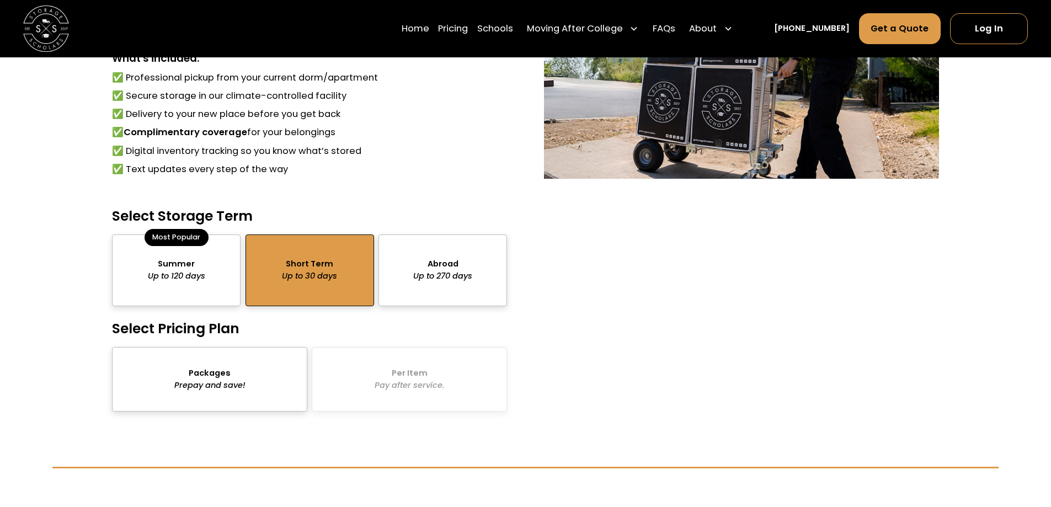
scroll to position [938, 0]
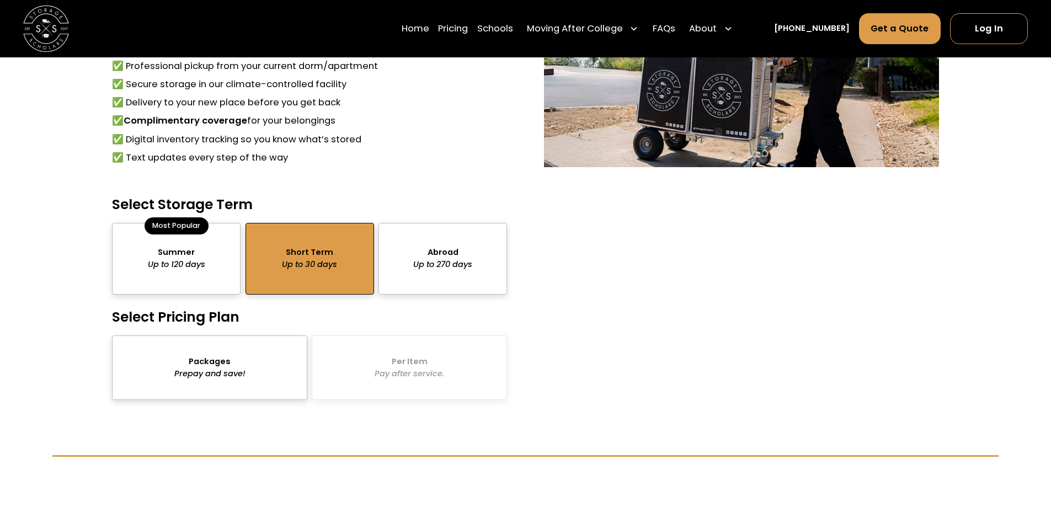
click at [275, 373] on div "package-pricing" at bounding box center [209, 368] width 195 height 65
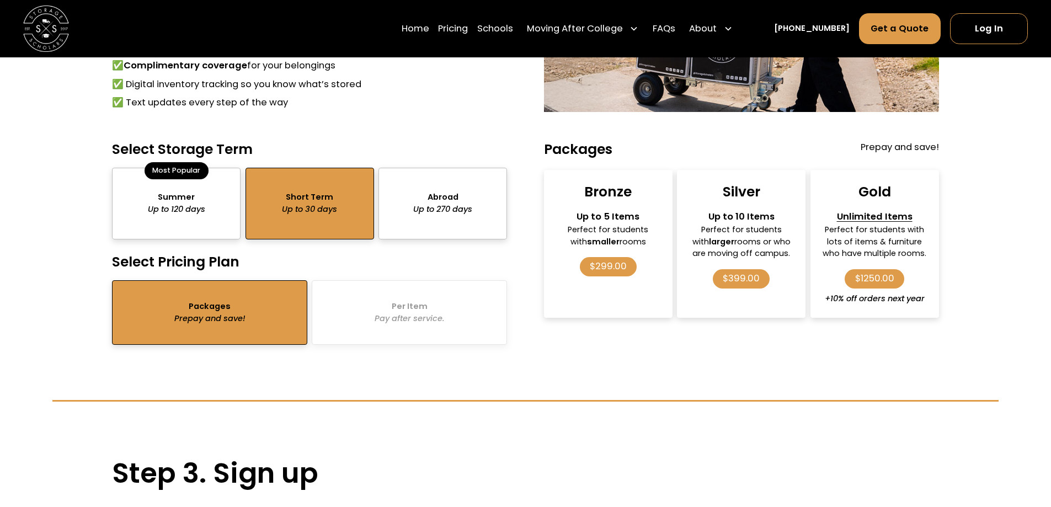
scroll to position [773, 0]
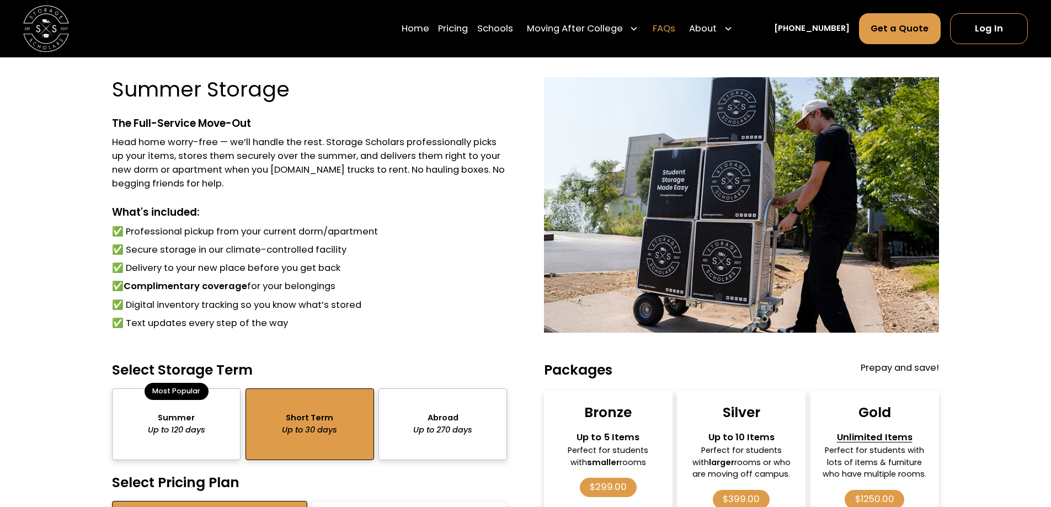
click at [676, 31] on link "FAQs" at bounding box center [664, 29] width 23 height 32
